Goal: Task Accomplishment & Management: Complete application form

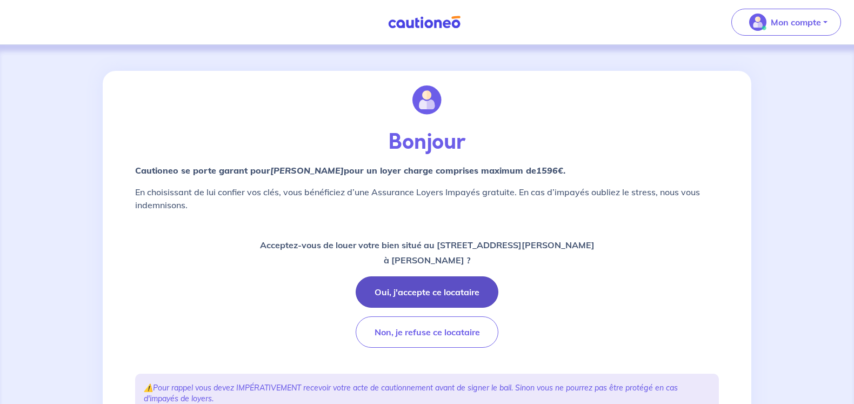
click at [430, 287] on button "Oui, j'accepte ce locataire" at bounding box center [427, 291] width 143 height 31
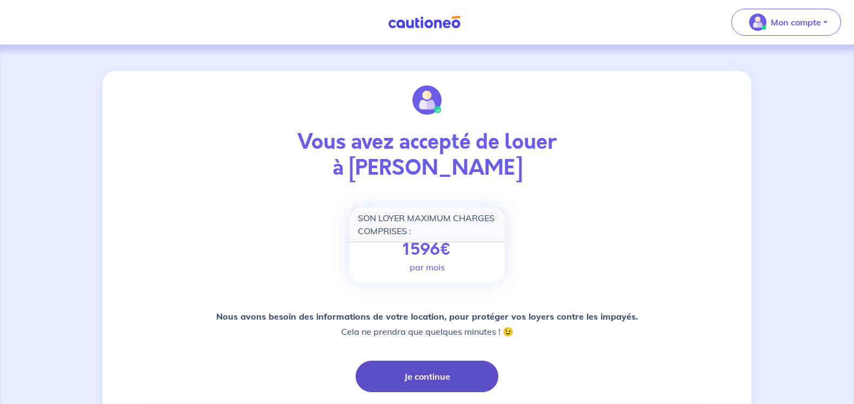
click at [459, 379] on button "Je continue" at bounding box center [427, 376] width 143 height 31
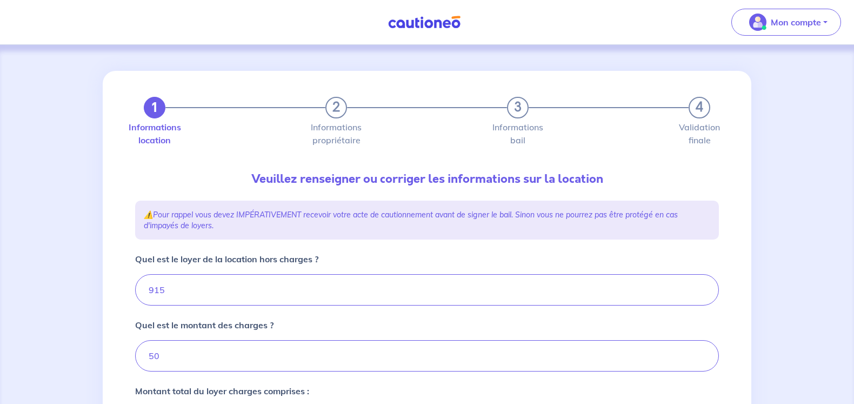
type input "965"
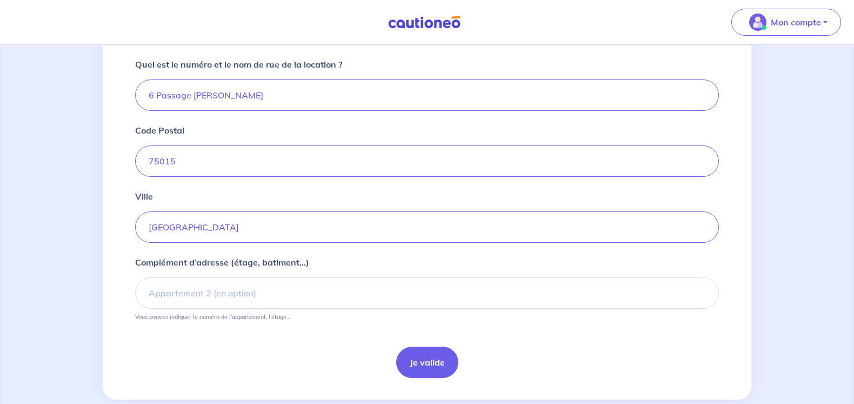
scroll to position [426, 0]
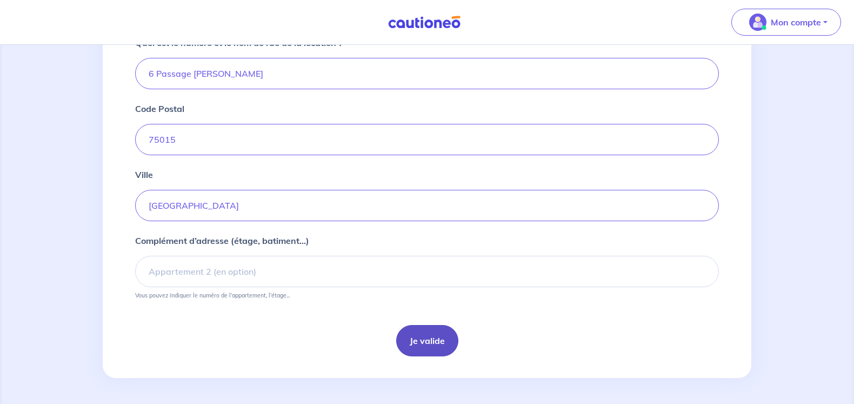
click at [430, 336] on button "Je valide" at bounding box center [427, 340] width 62 height 31
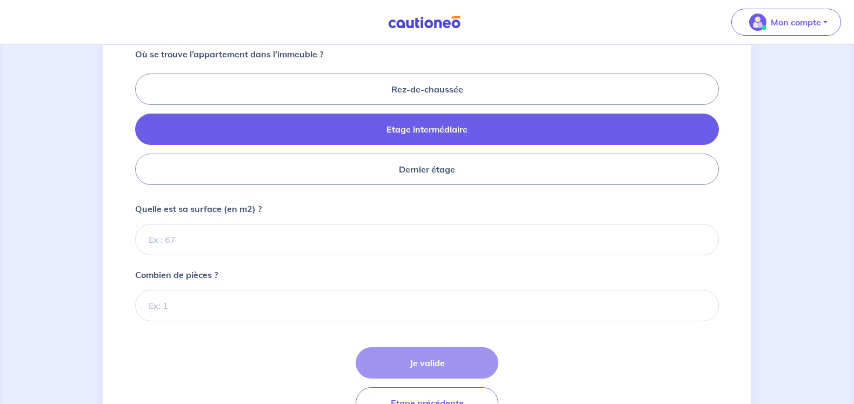
scroll to position [486, 0]
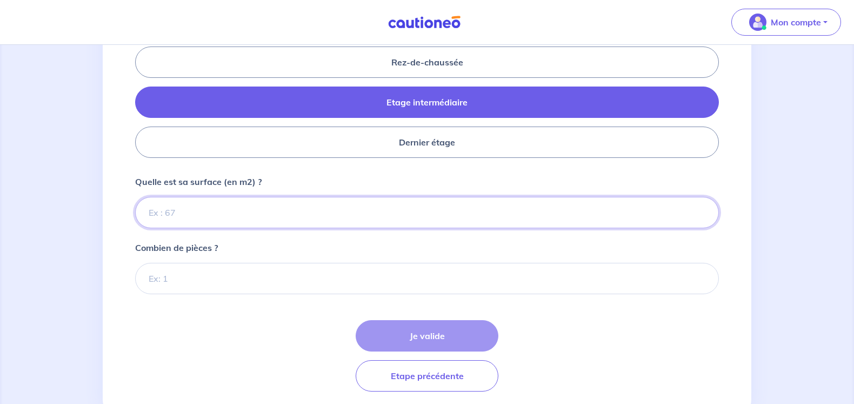
click at [278, 215] on input "Quelle est sa surface (en m2) ?" at bounding box center [427, 212] width 584 height 31
type input "23"
type input "24"
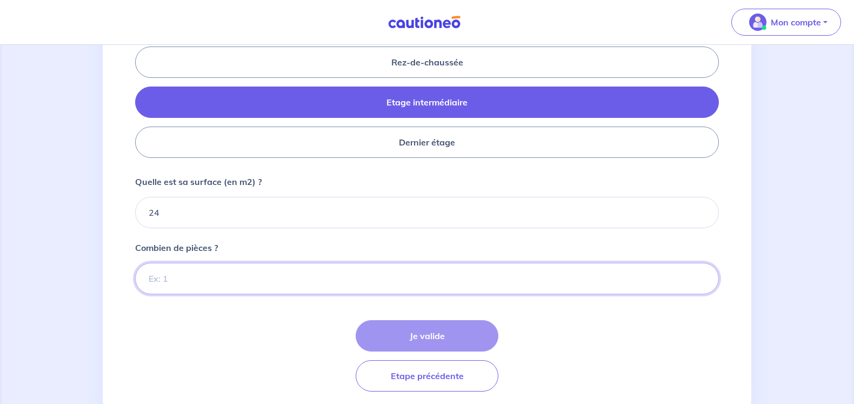
click at [241, 285] on input "Combien de pièces ?" at bounding box center [427, 278] width 584 height 31
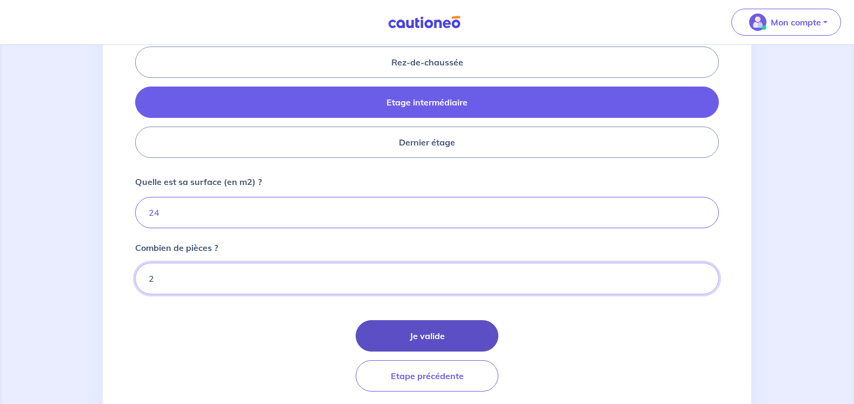
type input "2"
click at [419, 330] on button "Je valide" at bounding box center [427, 335] width 143 height 31
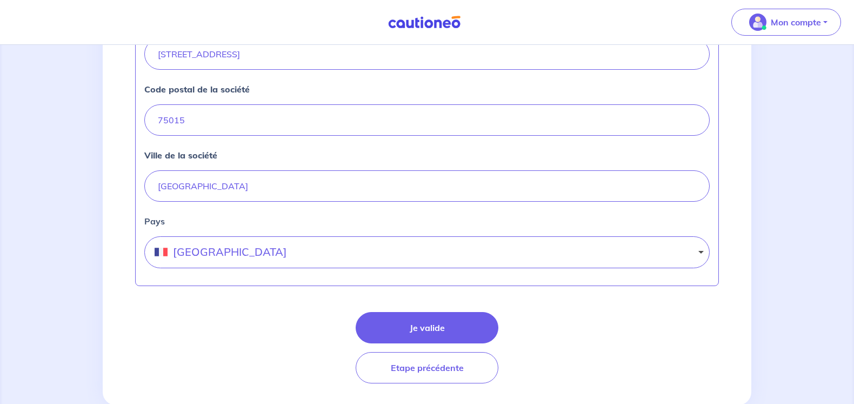
scroll to position [486, 0]
click at [438, 325] on button "Je valide" at bounding box center [427, 326] width 143 height 31
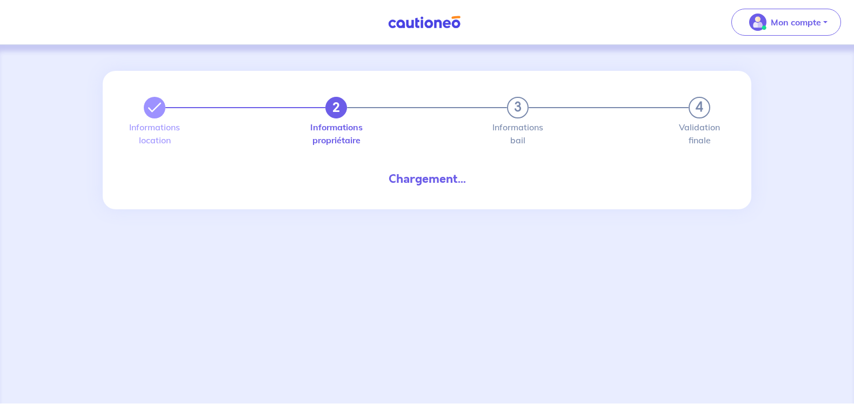
select select "FR"
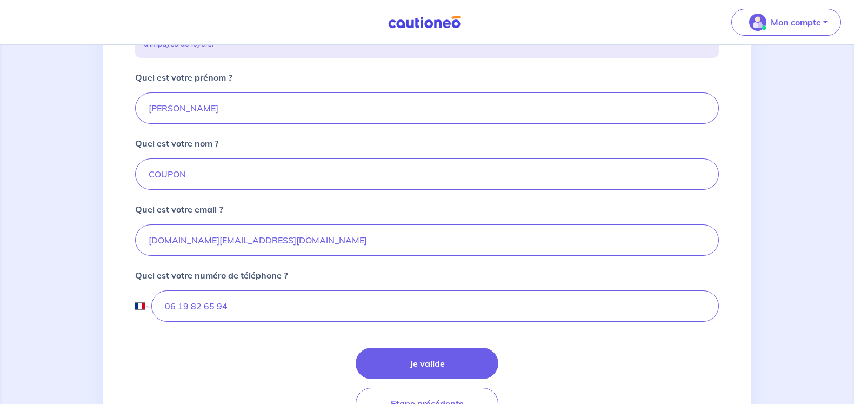
scroll to position [270, 0]
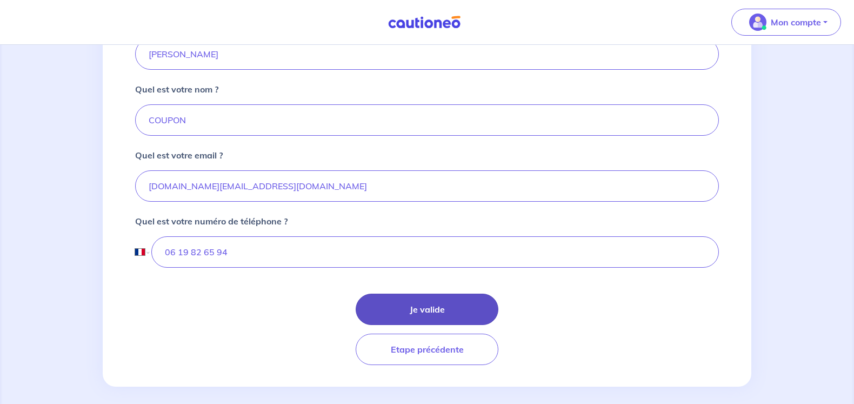
click at [471, 310] on button "Je valide" at bounding box center [427, 308] width 143 height 31
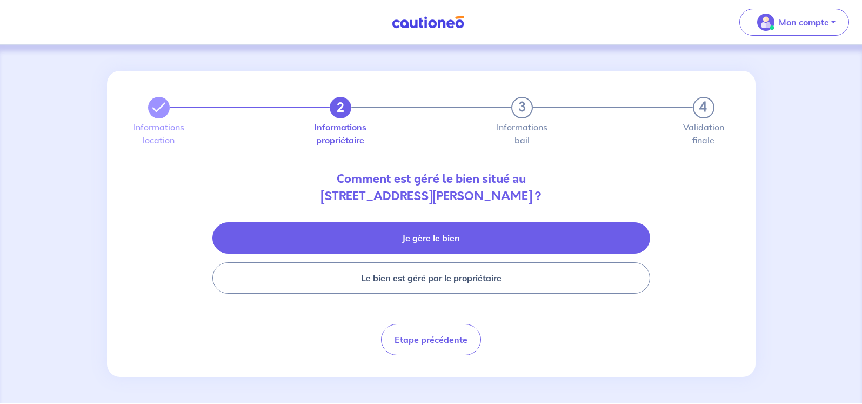
click at [439, 234] on button "Je gère le bien" at bounding box center [431, 237] width 438 height 31
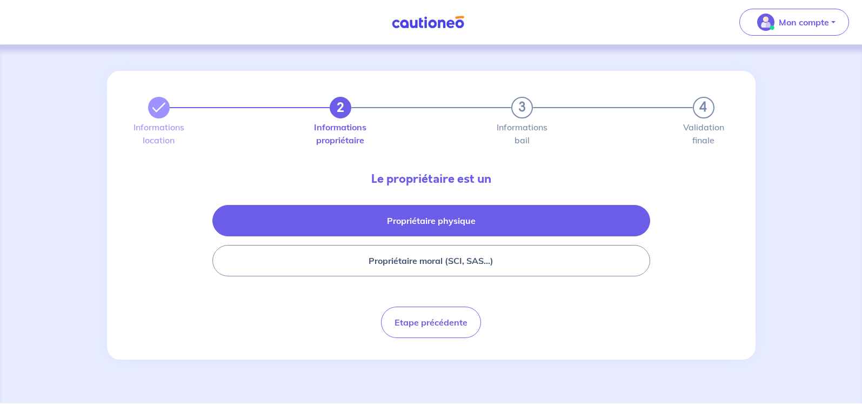
click at [450, 217] on button "Propriétaire physique" at bounding box center [431, 220] width 438 height 31
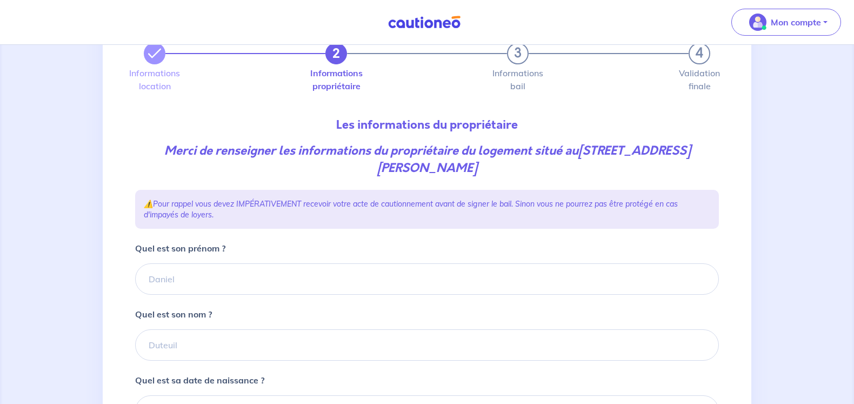
scroll to position [108, 0]
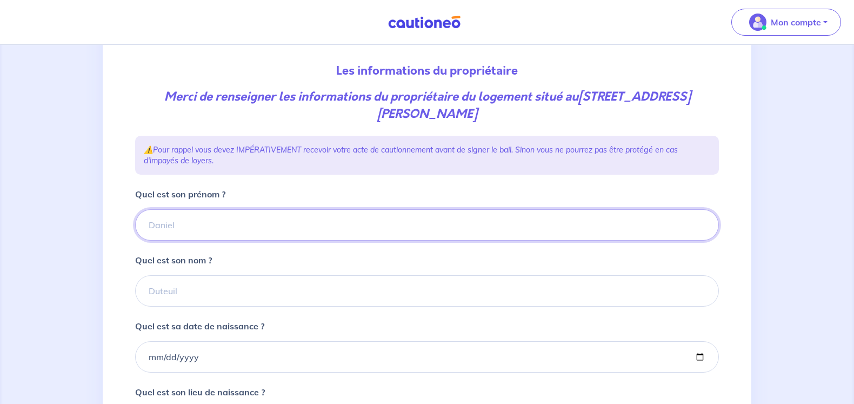
click at [279, 223] on input "Quel est son prénom ?" at bounding box center [427, 224] width 584 height 31
click at [272, 234] on input "Joëll" at bounding box center [427, 224] width 584 height 31
type input "Joëlle"
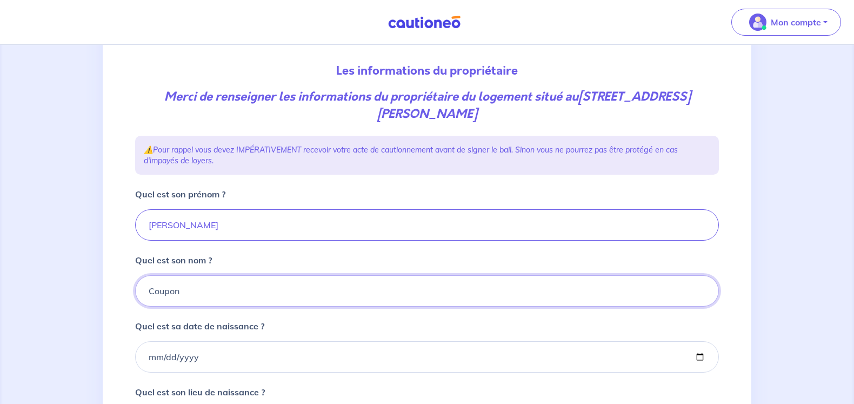
type input "Coupon"
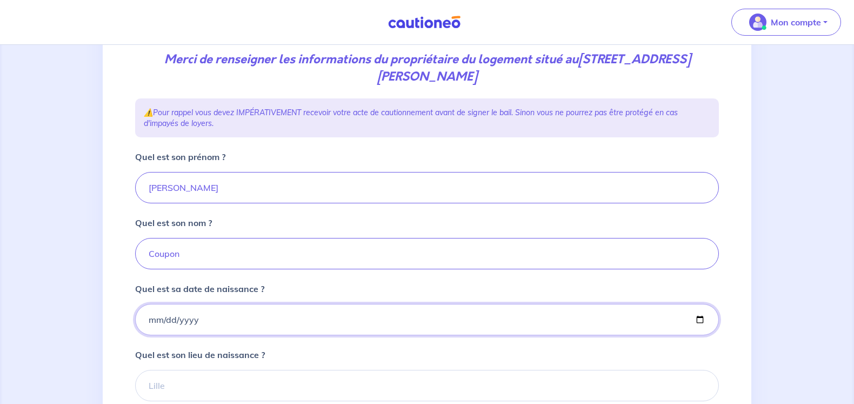
scroll to position [162, 0]
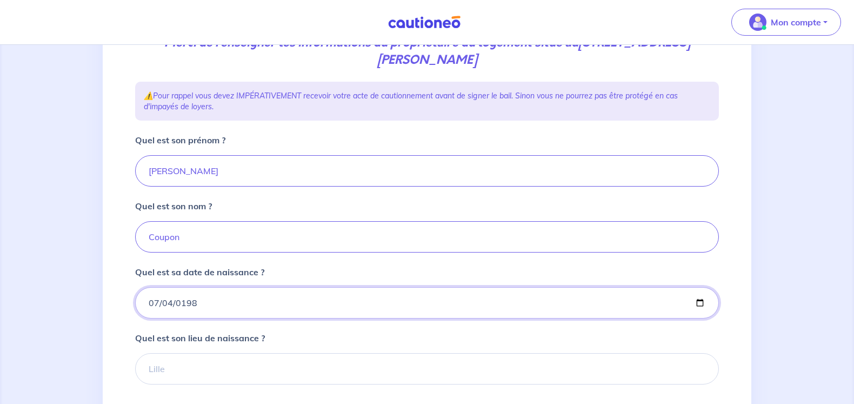
type input "1981-07-04"
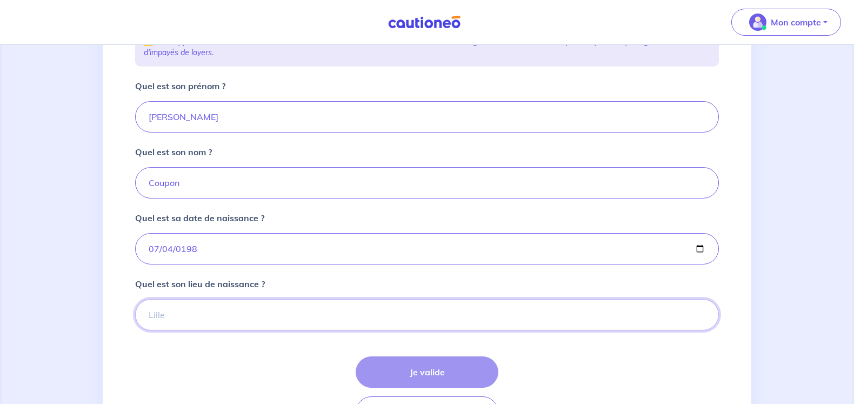
click at [239, 309] on input "Quel est son lieu de naissance ?" at bounding box center [427, 314] width 584 height 31
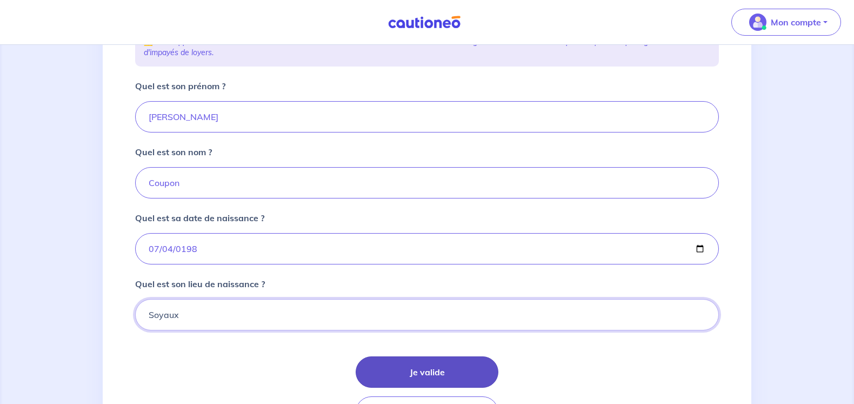
type input "Soyaux"
click at [391, 366] on button "Je valide" at bounding box center [427, 371] width 143 height 31
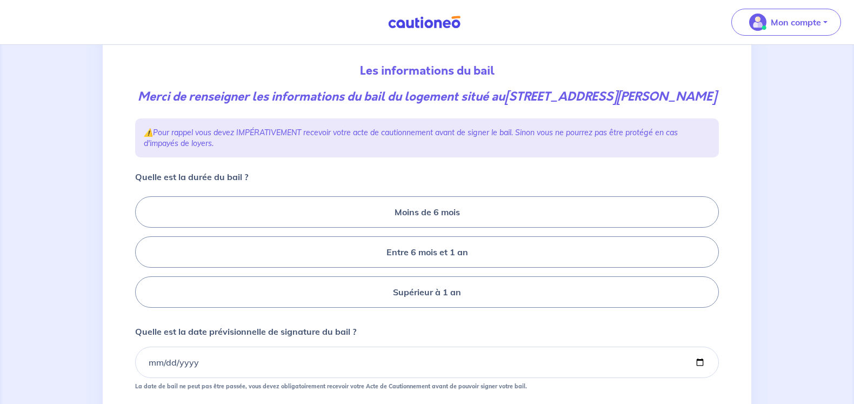
scroll to position [162, 0]
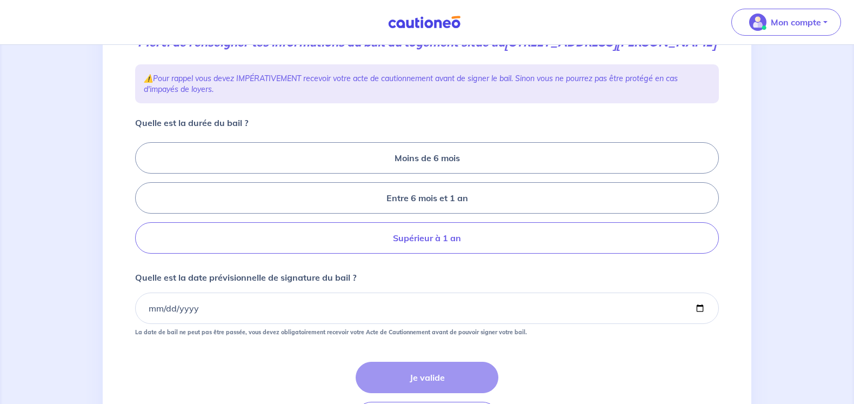
click at [444, 253] on label "Supérieur à 1 an" at bounding box center [427, 237] width 584 height 31
click at [142, 202] on input "Supérieur à 1 an" at bounding box center [138, 198] width 7 height 7
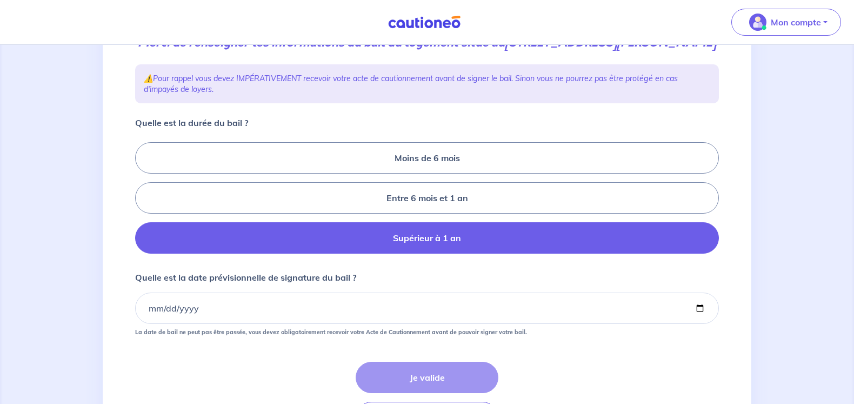
radio input "true"
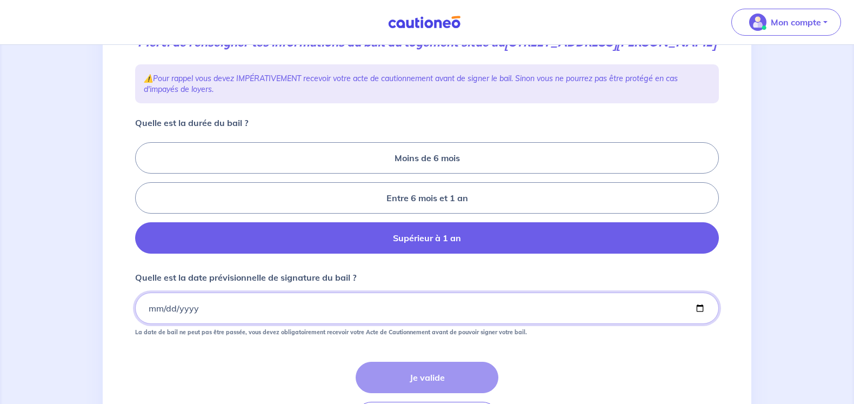
click at [146, 324] on input "Quelle est la date prévisionnelle de signature du bail ?" at bounding box center [427, 307] width 584 height 31
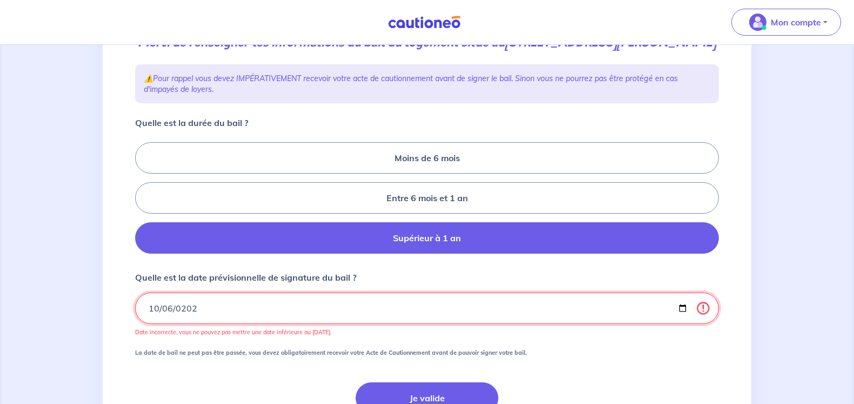
type input "2025-10-06"
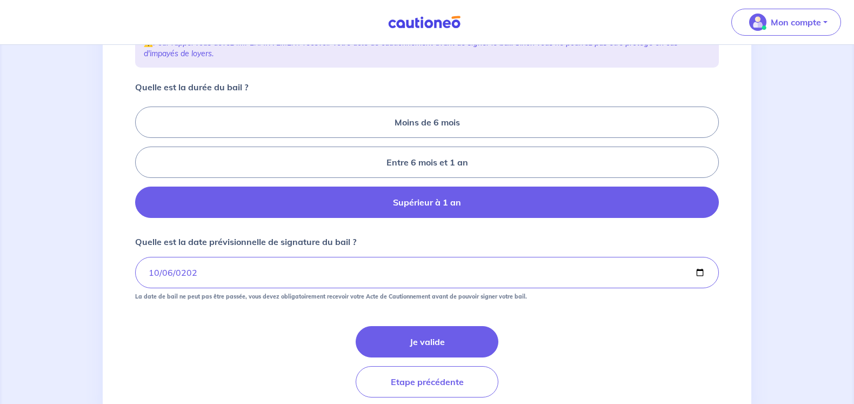
scroll to position [216, 0]
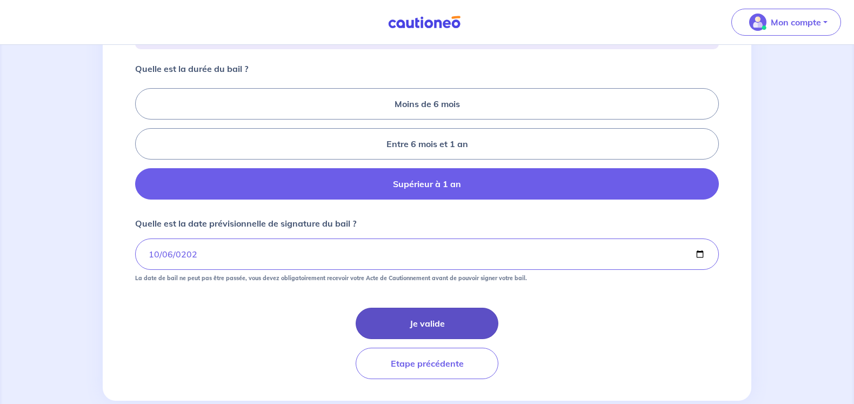
click at [425, 337] on button "Je valide" at bounding box center [427, 323] width 143 height 31
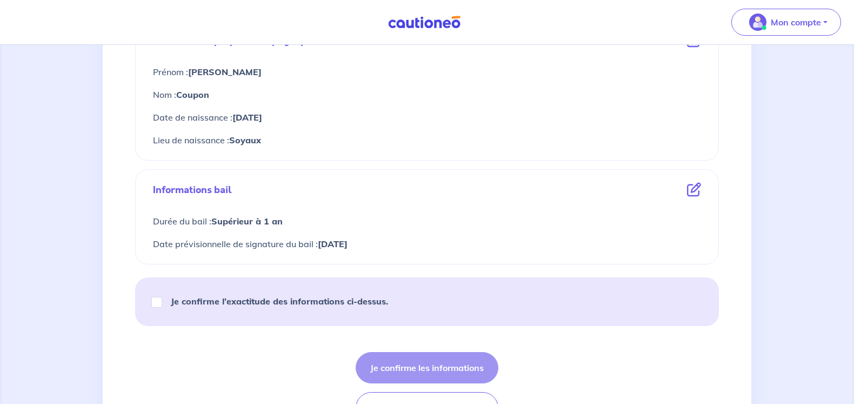
scroll to position [432, 0]
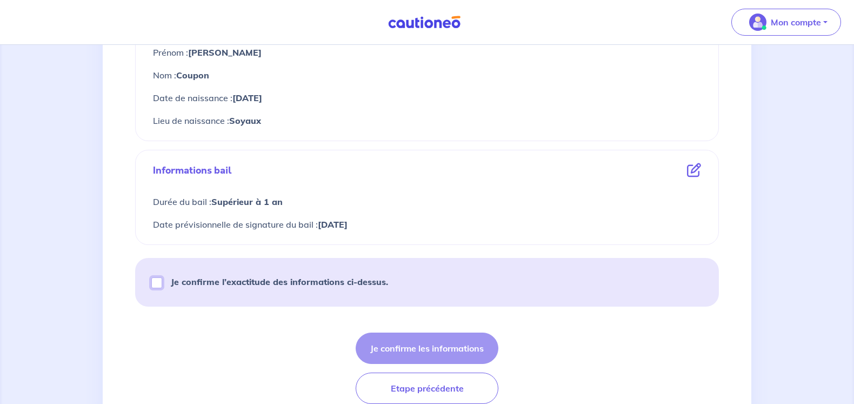
click at [156, 283] on input "Je confirme l’exactitude des informations ci-dessus." at bounding box center [156, 282] width 11 height 11
checkbox input "true"
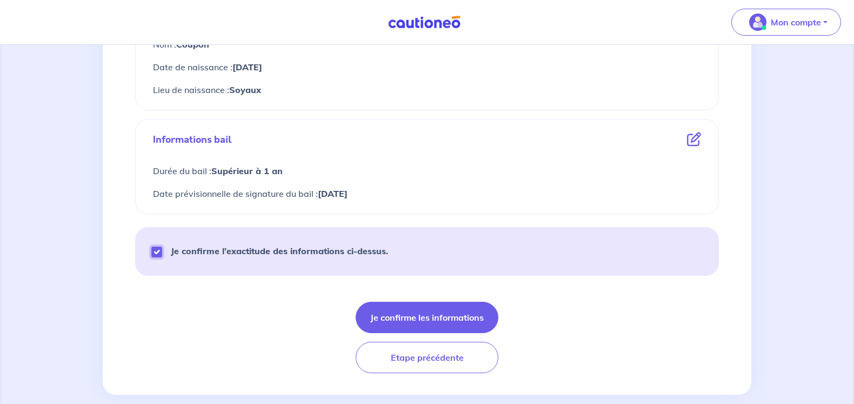
scroll to position [480, 0]
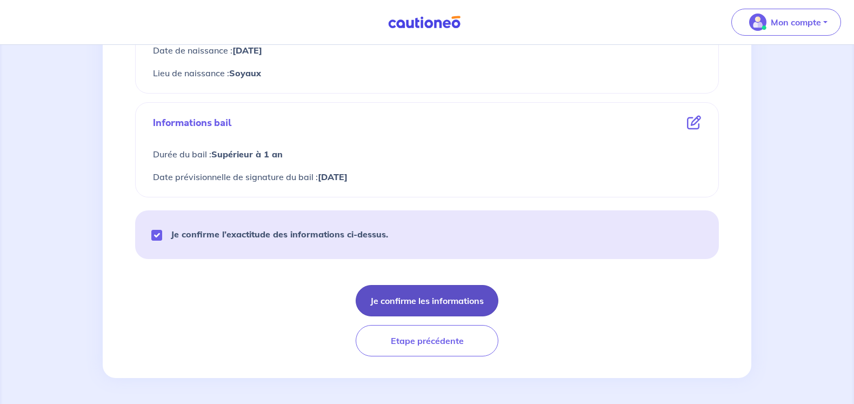
click at [469, 299] on button "Je confirme les informations" at bounding box center [427, 300] width 143 height 31
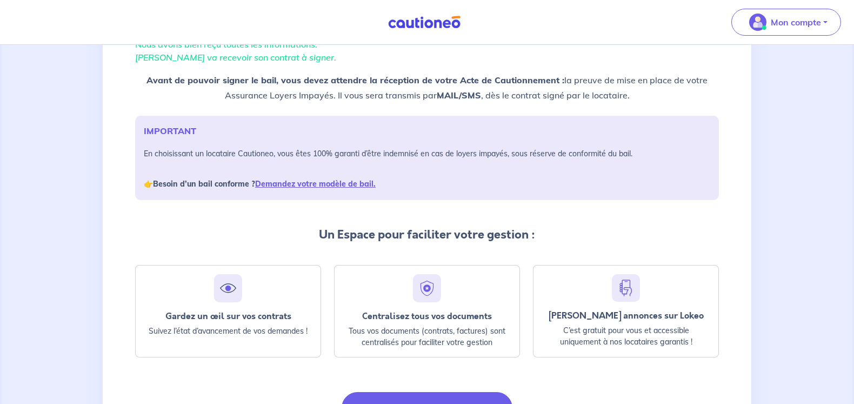
scroll to position [108, 0]
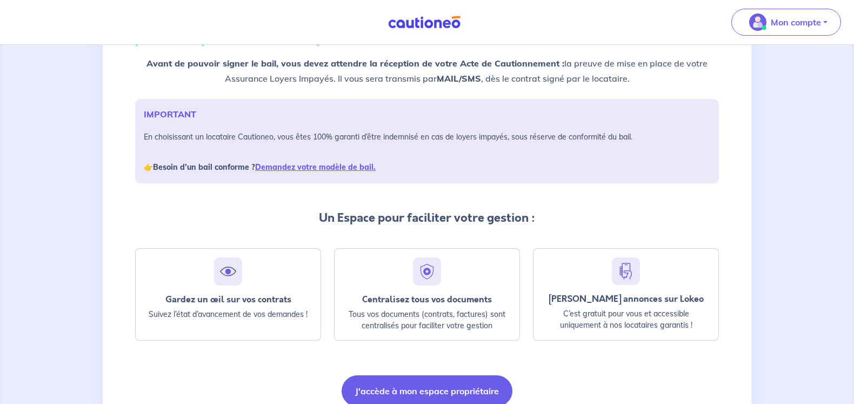
click at [32, 76] on div "Nous avons bien reçu toutes les informations. Axel Dimastromatteo va recevoir s…" at bounding box center [427, 195] width 854 height 517
